Goal: Find specific page/section

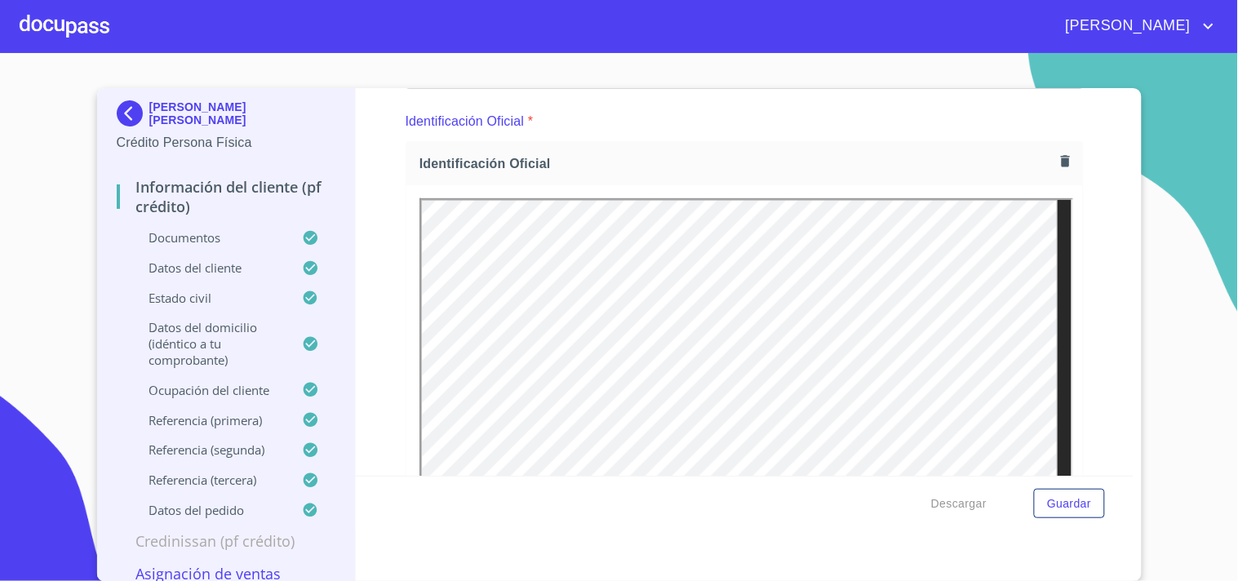
click at [55, 16] on div at bounding box center [65, 26] width 90 height 52
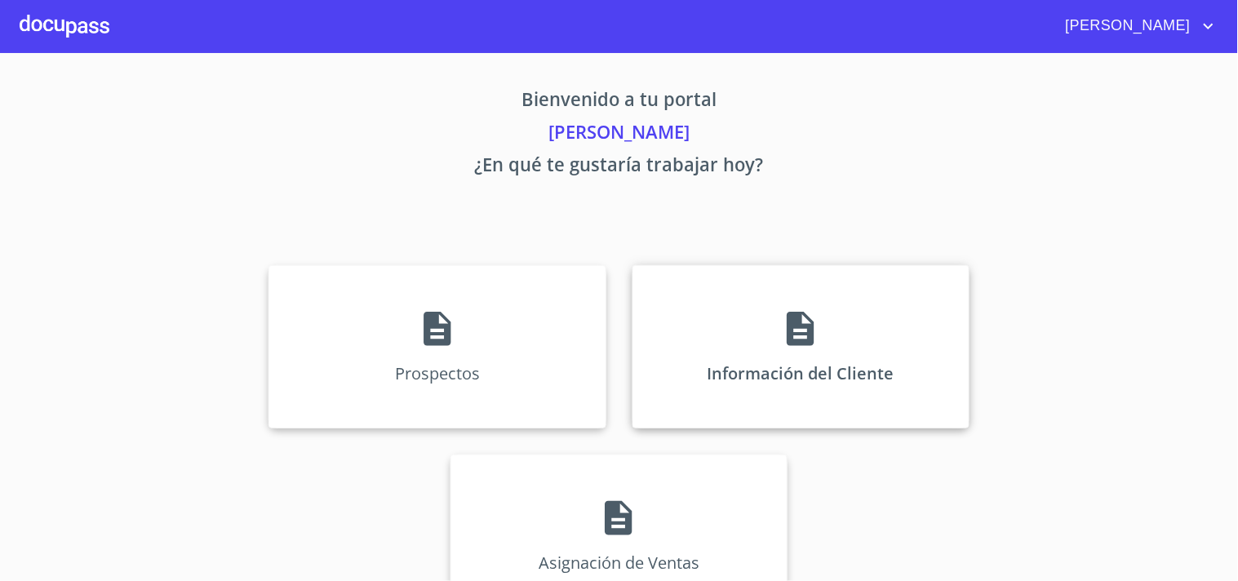
click at [814, 339] on icon at bounding box center [800, 329] width 41 height 41
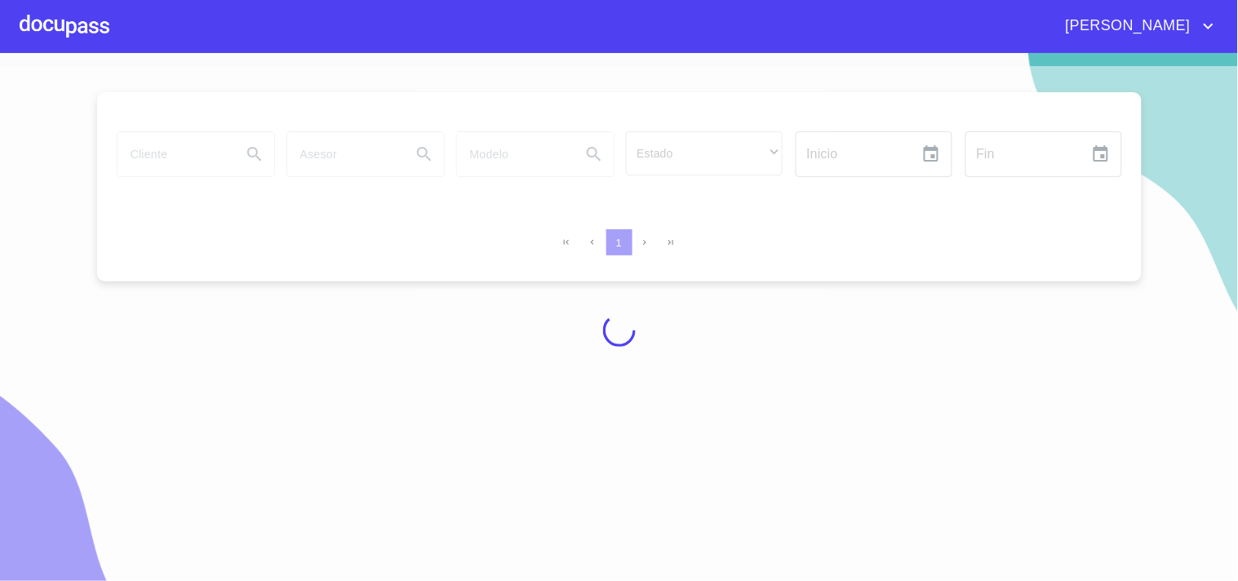
click at [207, 153] on div at bounding box center [619, 330] width 1238 height 528
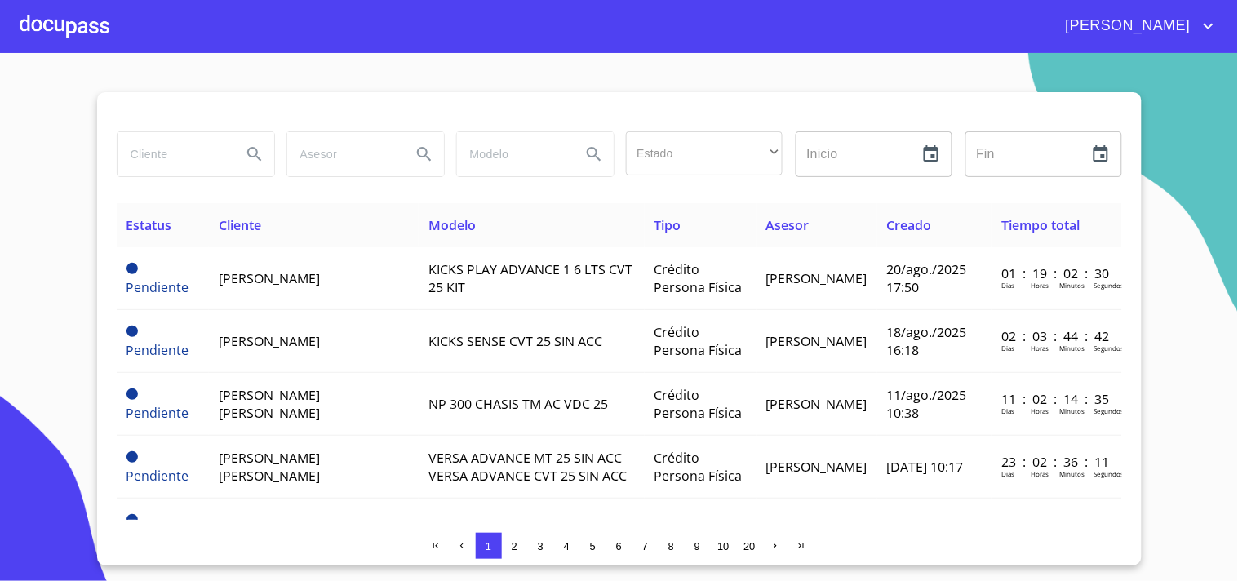
click at [42, 22] on div at bounding box center [65, 26] width 90 height 52
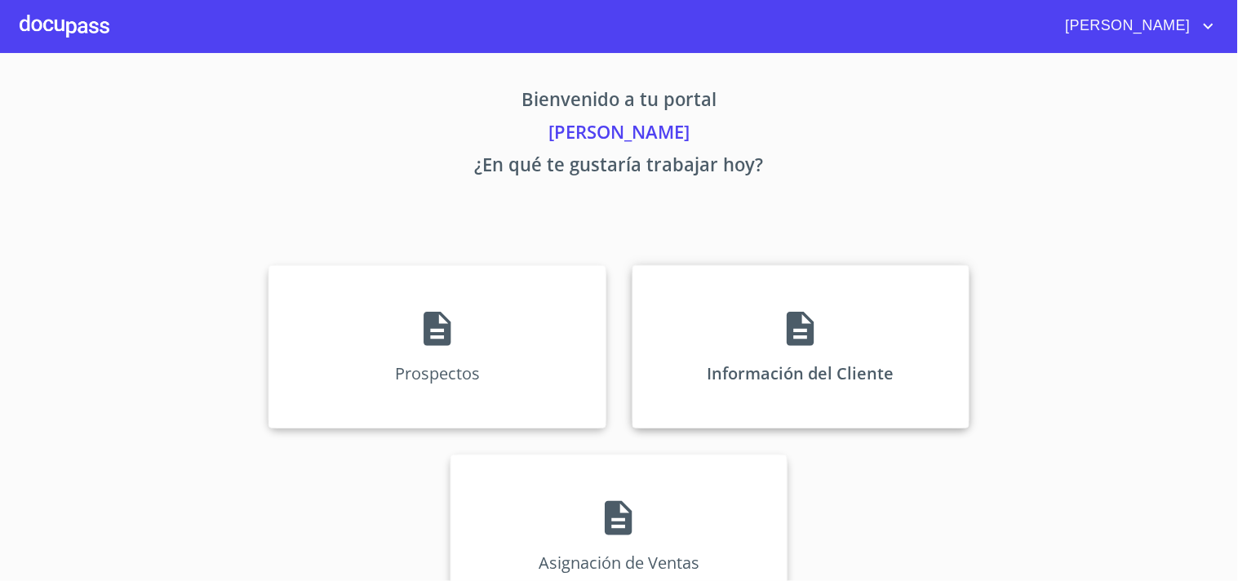
click at [748, 362] on div "Información del Cliente" at bounding box center [801, 346] width 337 height 163
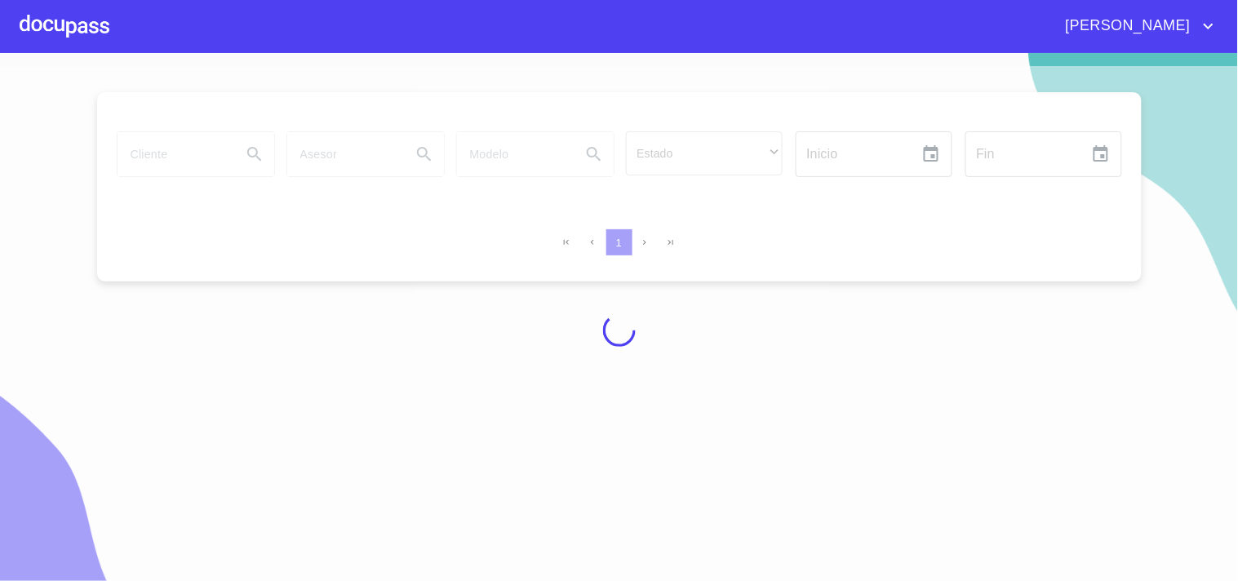
click at [213, 169] on div at bounding box center [619, 330] width 1238 height 528
